Goal: Find specific page/section: Find specific page/section

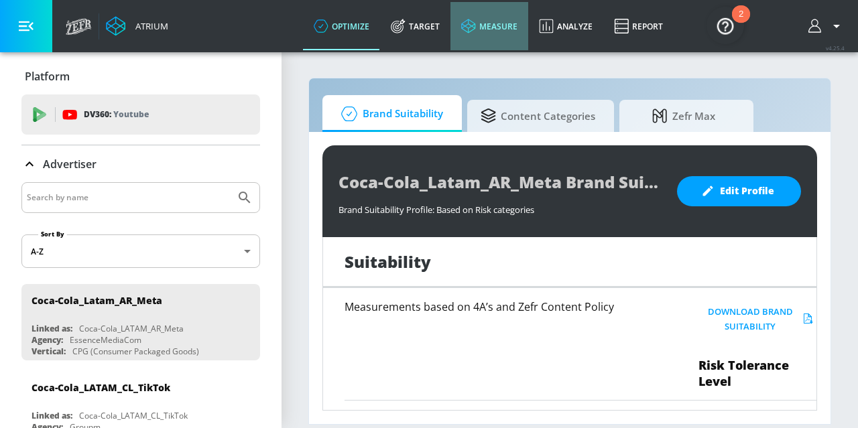
click at [485, 32] on link "measure" at bounding box center [489, 26] width 78 height 48
